Goal: Find specific page/section: Find specific page/section

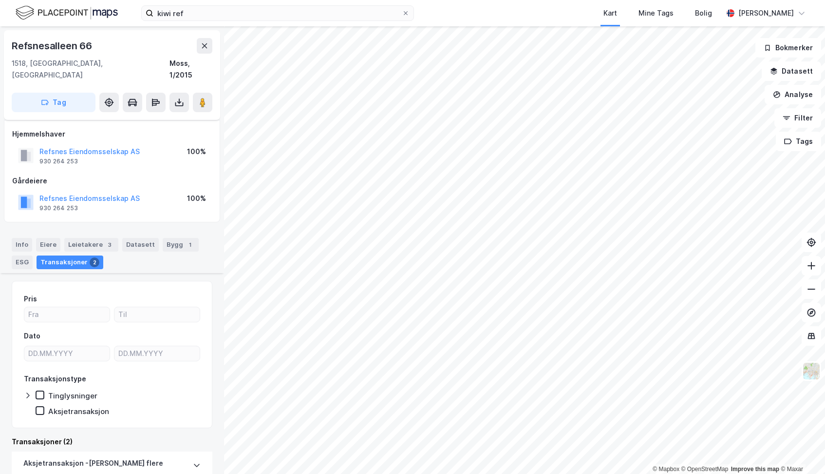
scroll to position [239, 0]
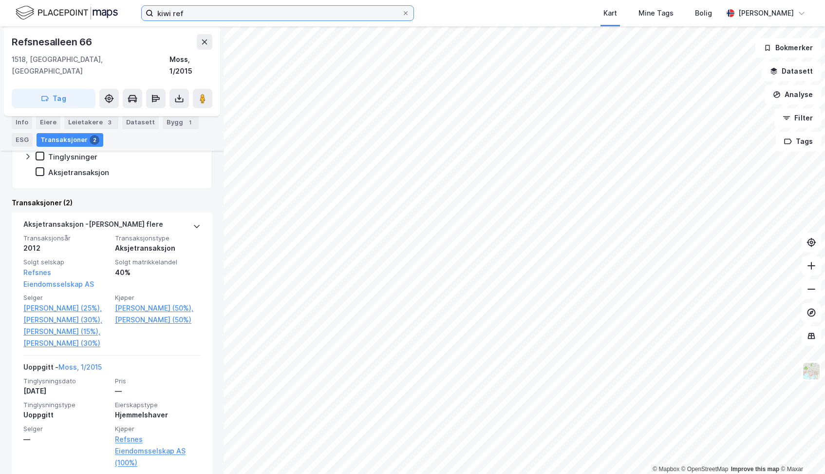
click at [245, 14] on input "kiwi ref" at bounding box center [277, 13] width 248 height 15
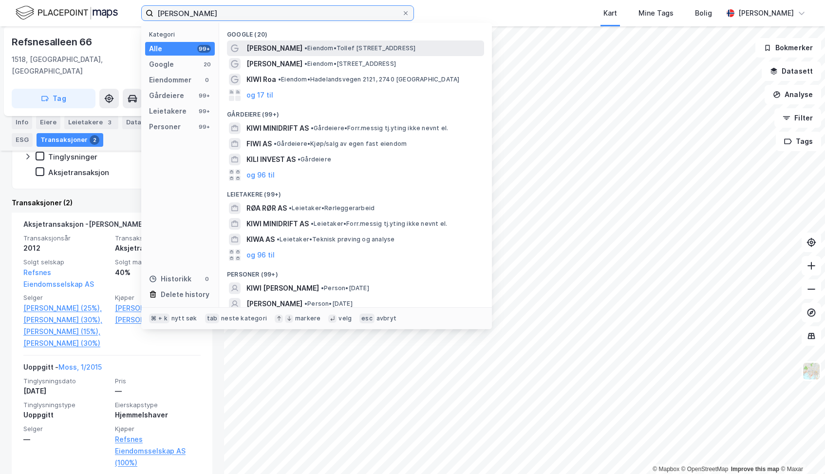
type input "[PERSON_NAME]"
click at [263, 47] on span "[PERSON_NAME]" at bounding box center [274, 48] width 56 height 12
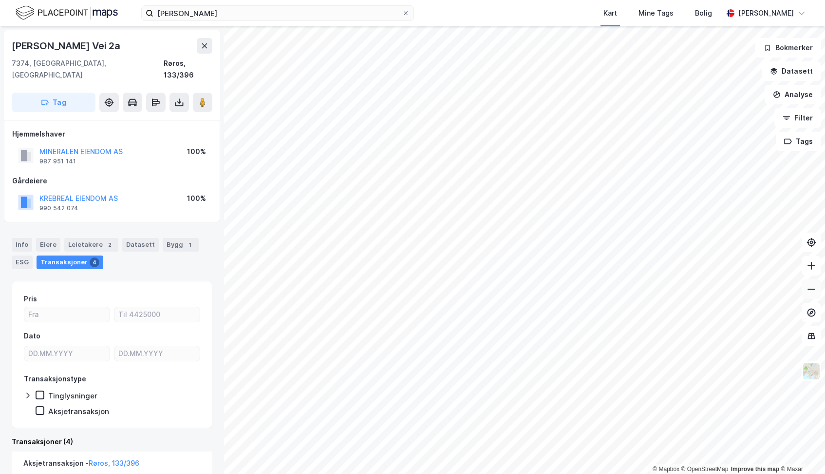
click at [812, 290] on icon at bounding box center [812, 289] width 10 height 10
click at [811, 291] on icon at bounding box center [812, 289] width 10 height 10
click at [812, 273] on button at bounding box center [811, 265] width 19 height 19
click at [811, 268] on icon at bounding box center [812, 266] width 10 height 10
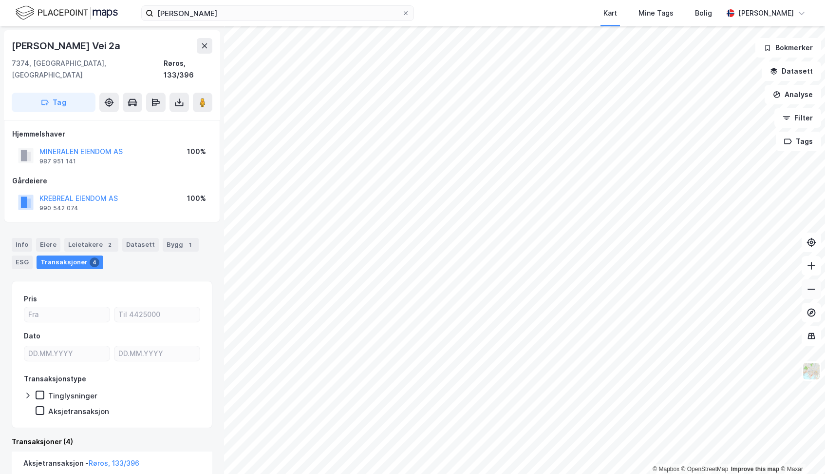
click at [813, 290] on icon at bounding box center [812, 289] width 10 height 10
click at [813, 286] on icon at bounding box center [812, 289] width 10 height 10
click at [408, 473] on html "kiwi rør Kart Mine Tags Bolig [PERSON_NAME] © Mapbox © OpenStreetMap Improve th…" at bounding box center [412, 237] width 825 height 474
click at [811, 265] on icon at bounding box center [812, 266] width 10 height 10
